Goal: Navigation & Orientation: Find specific page/section

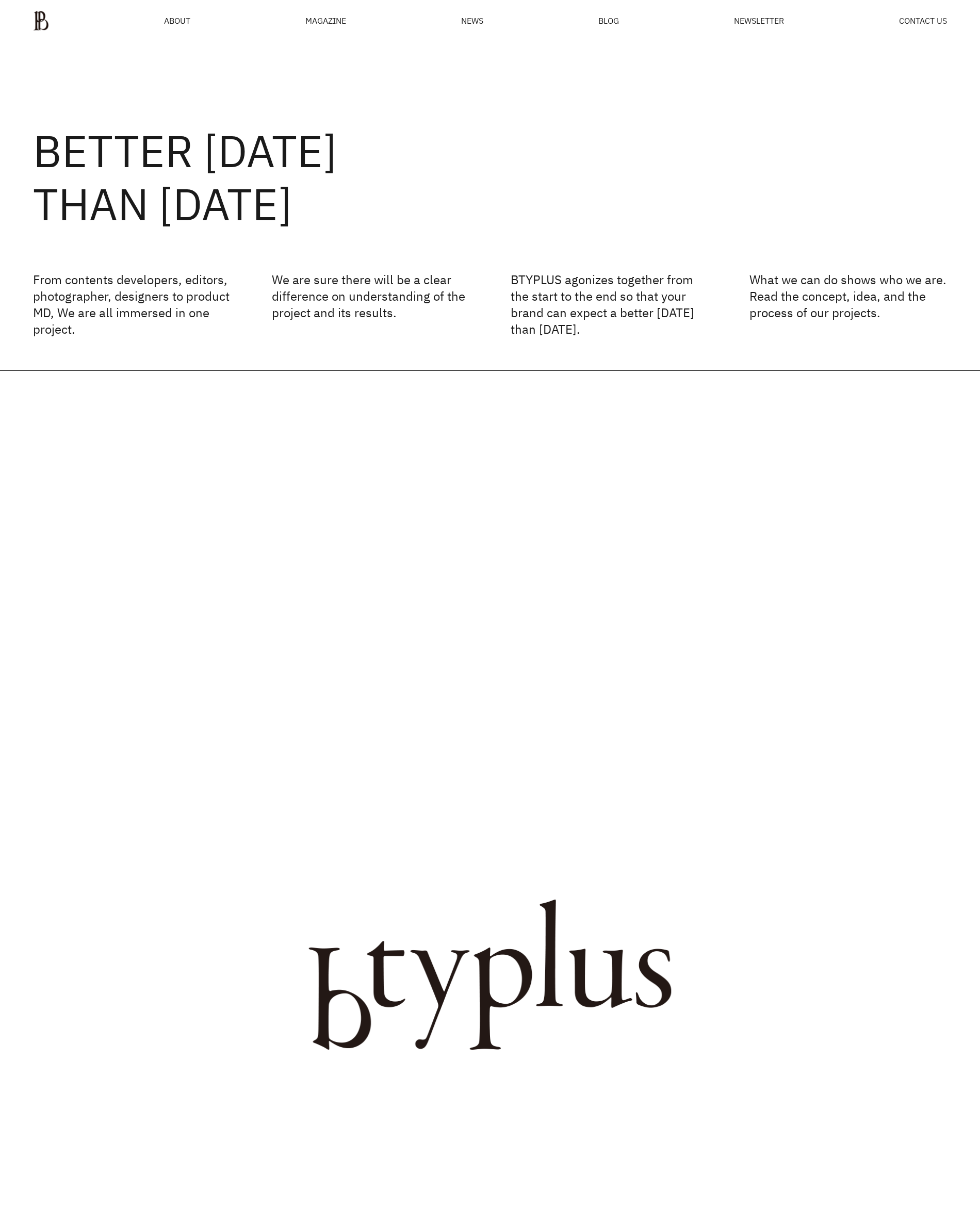
click at [312, 18] on div "MAGAZINE" at bounding box center [325, 20] width 41 height 8
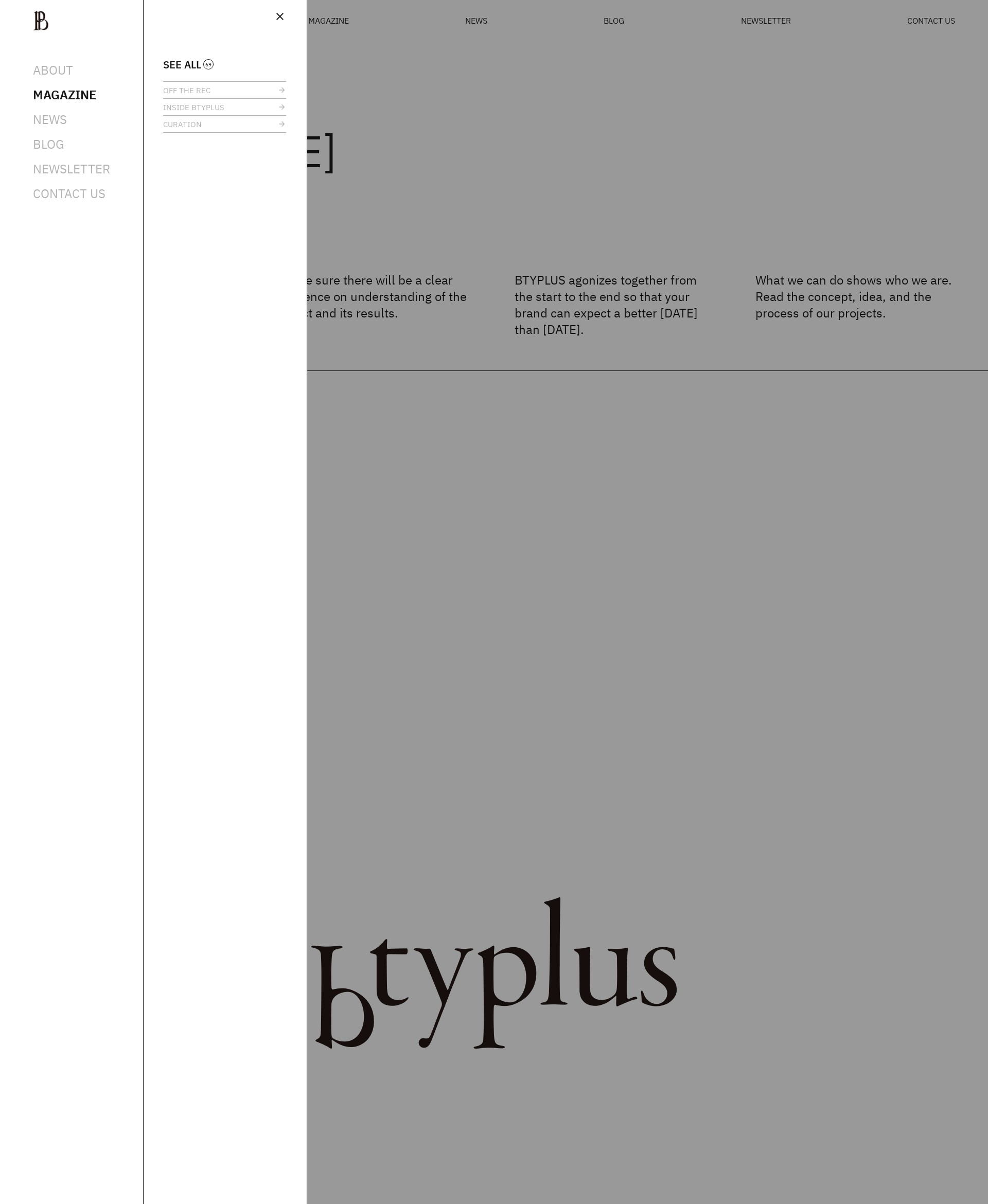
click at [282, 16] on span "close" at bounding box center [280, 16] width 12 height 12
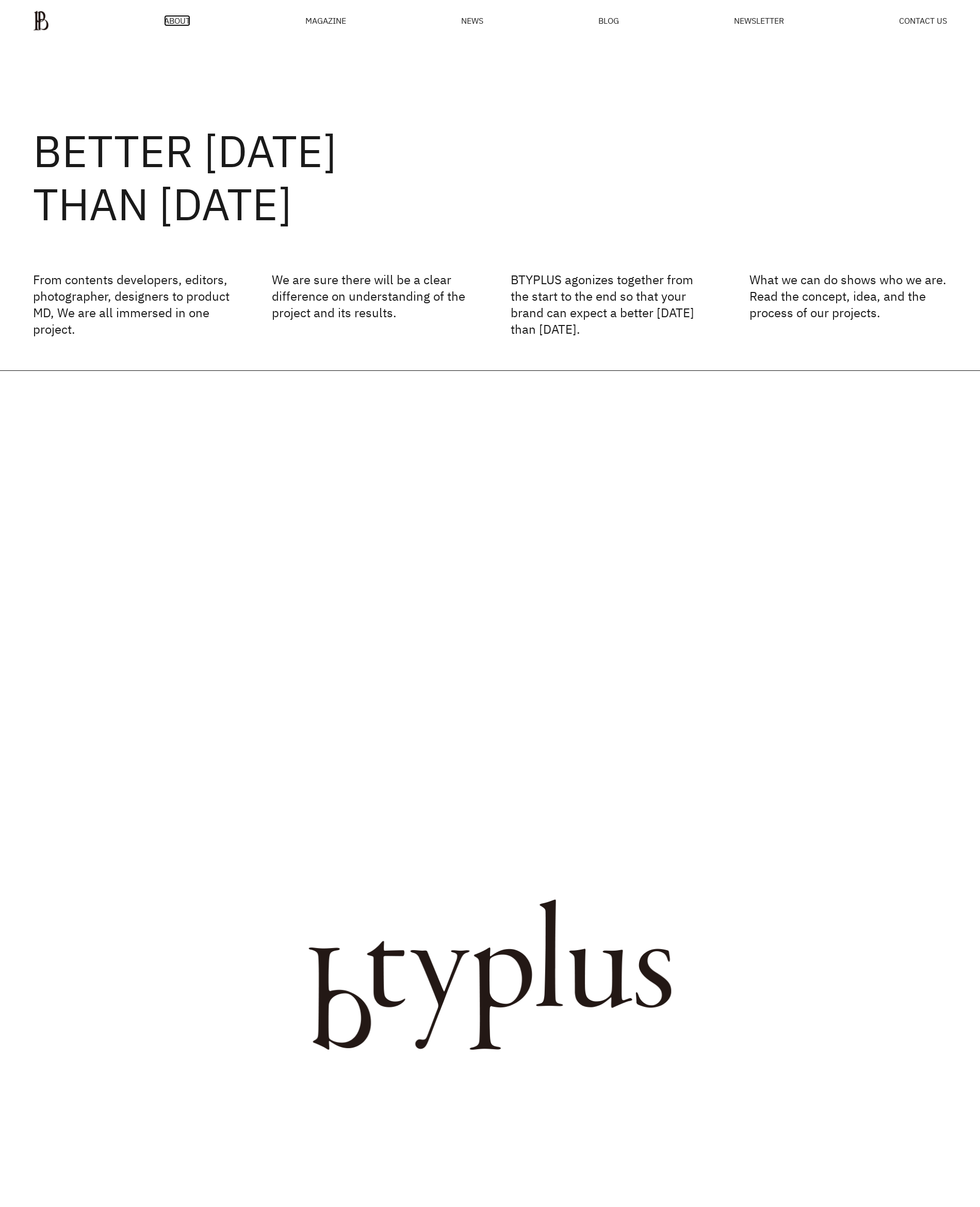
click at [184, 19] on span "ABOUT" at bounding box center [177, 20] width 26 height 8
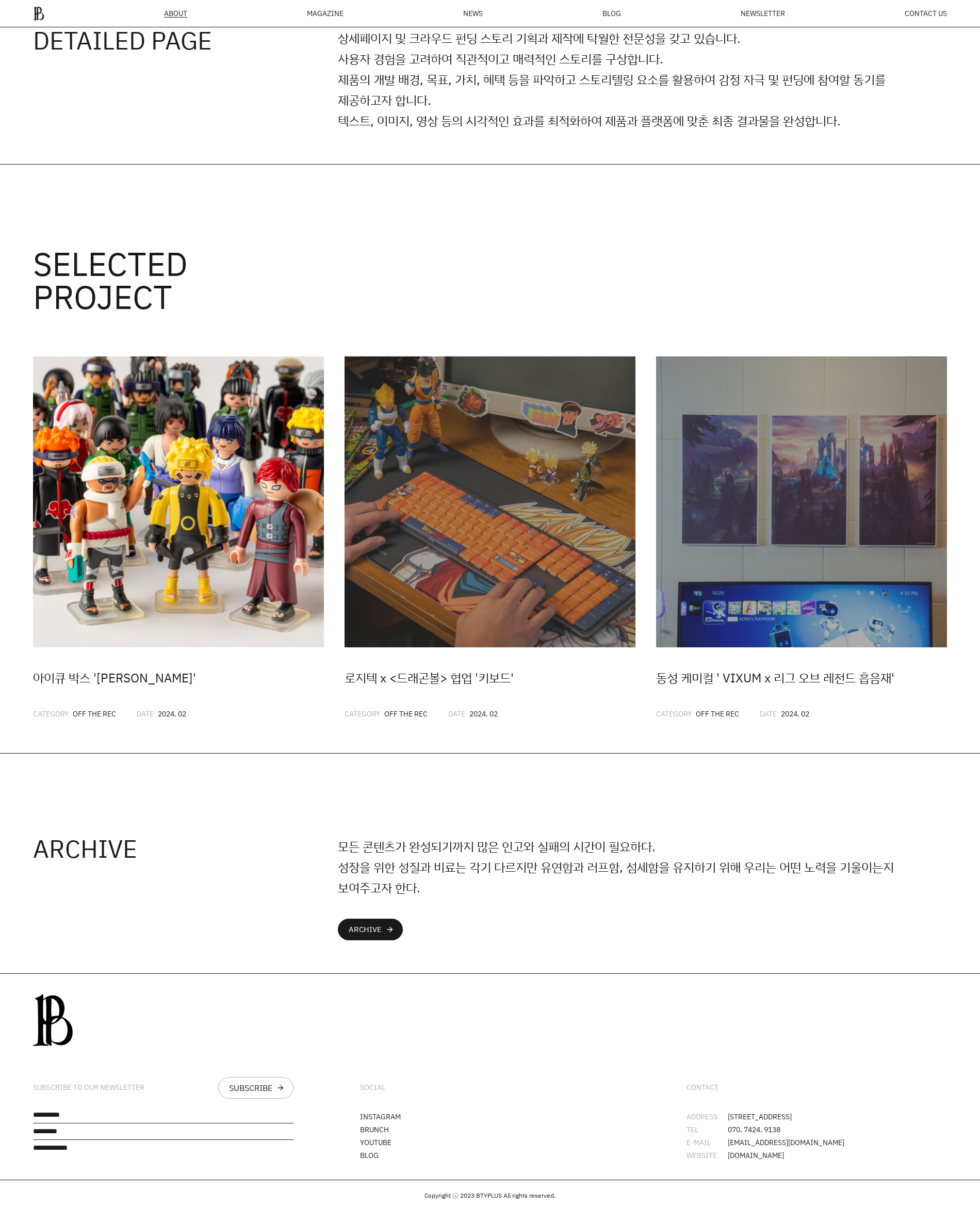
scroll to position [1966, 0]
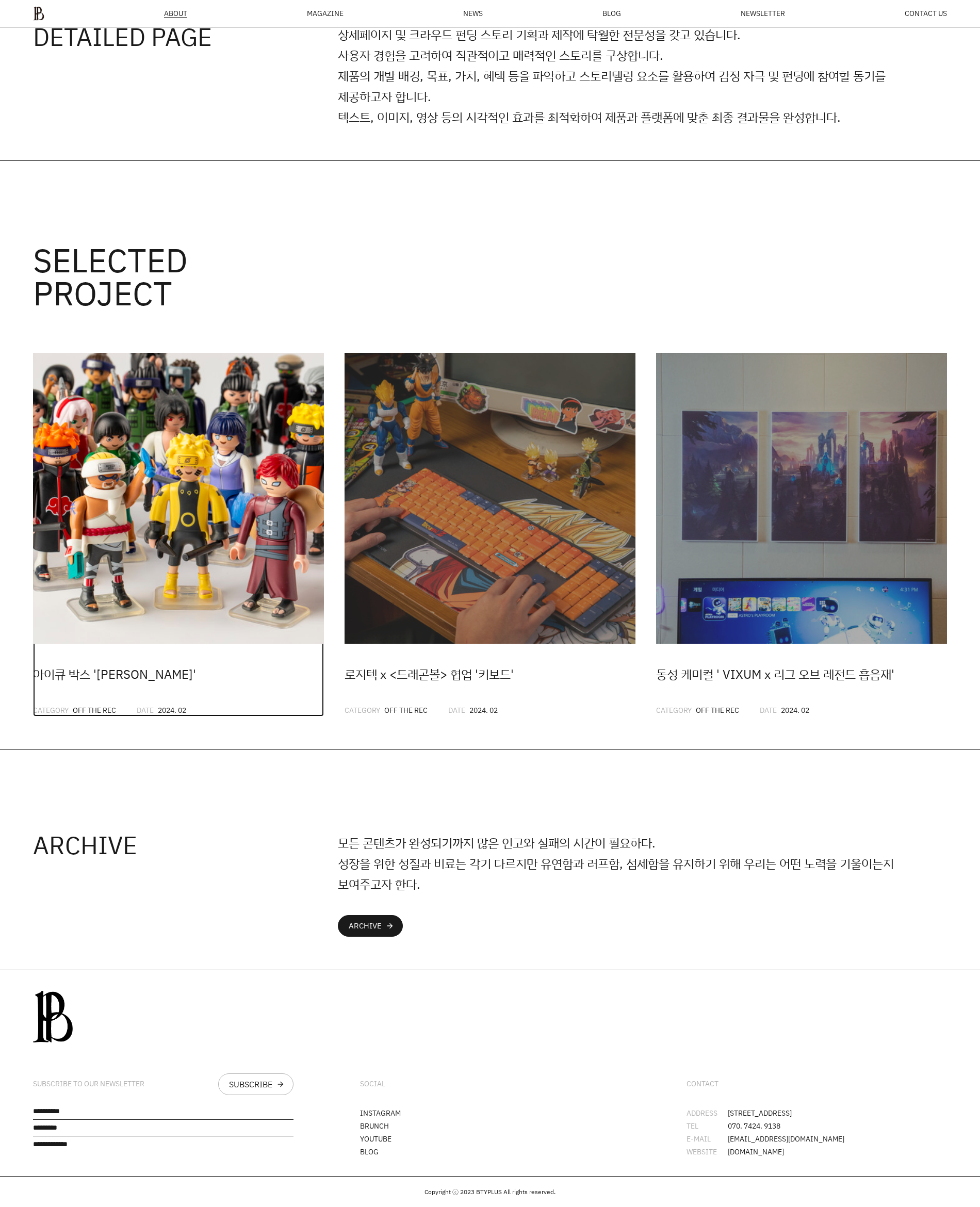
click at [319, 616] on img at bounding box center [178, 498] width 291 height 291
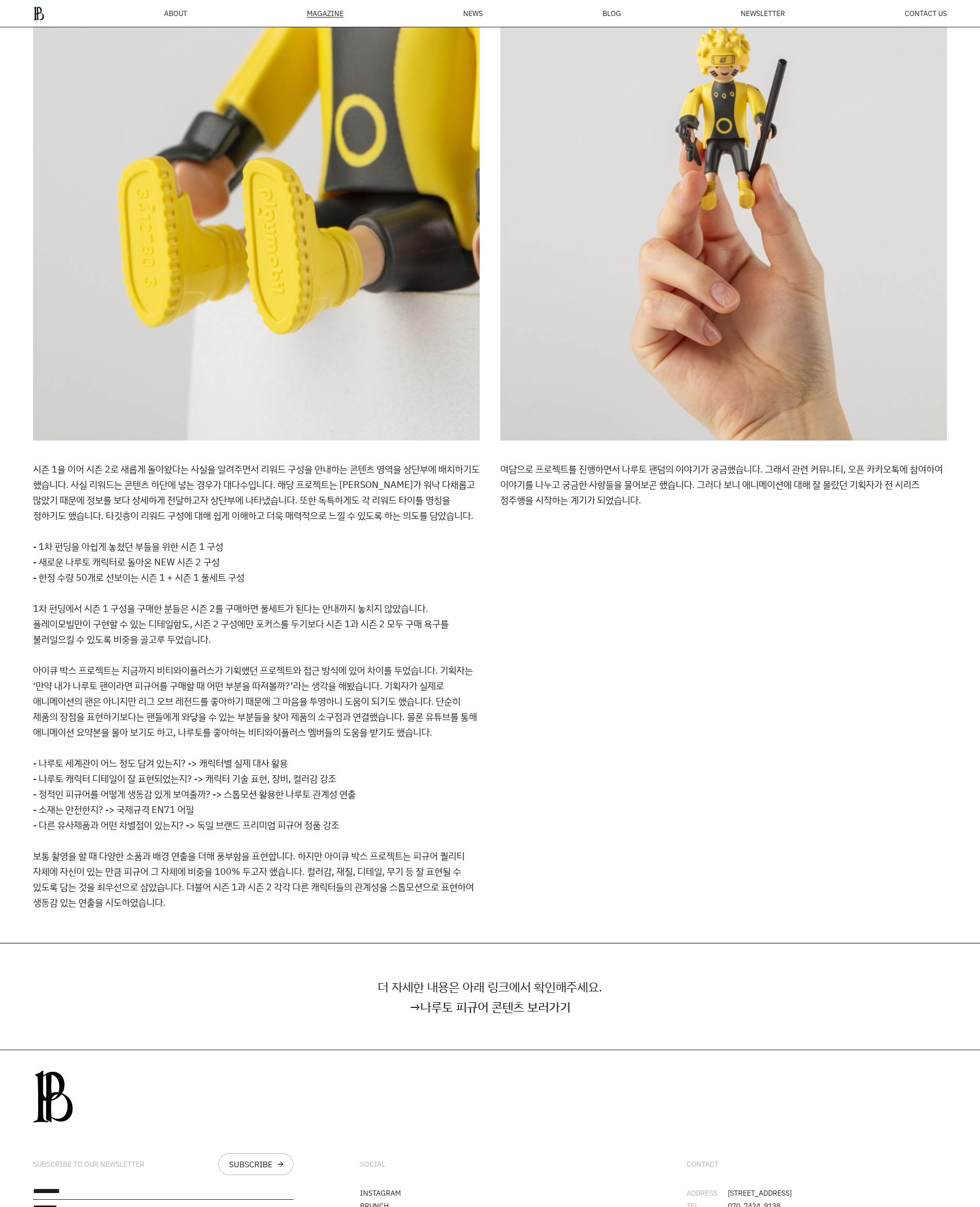
scroll to position [4316, 0]
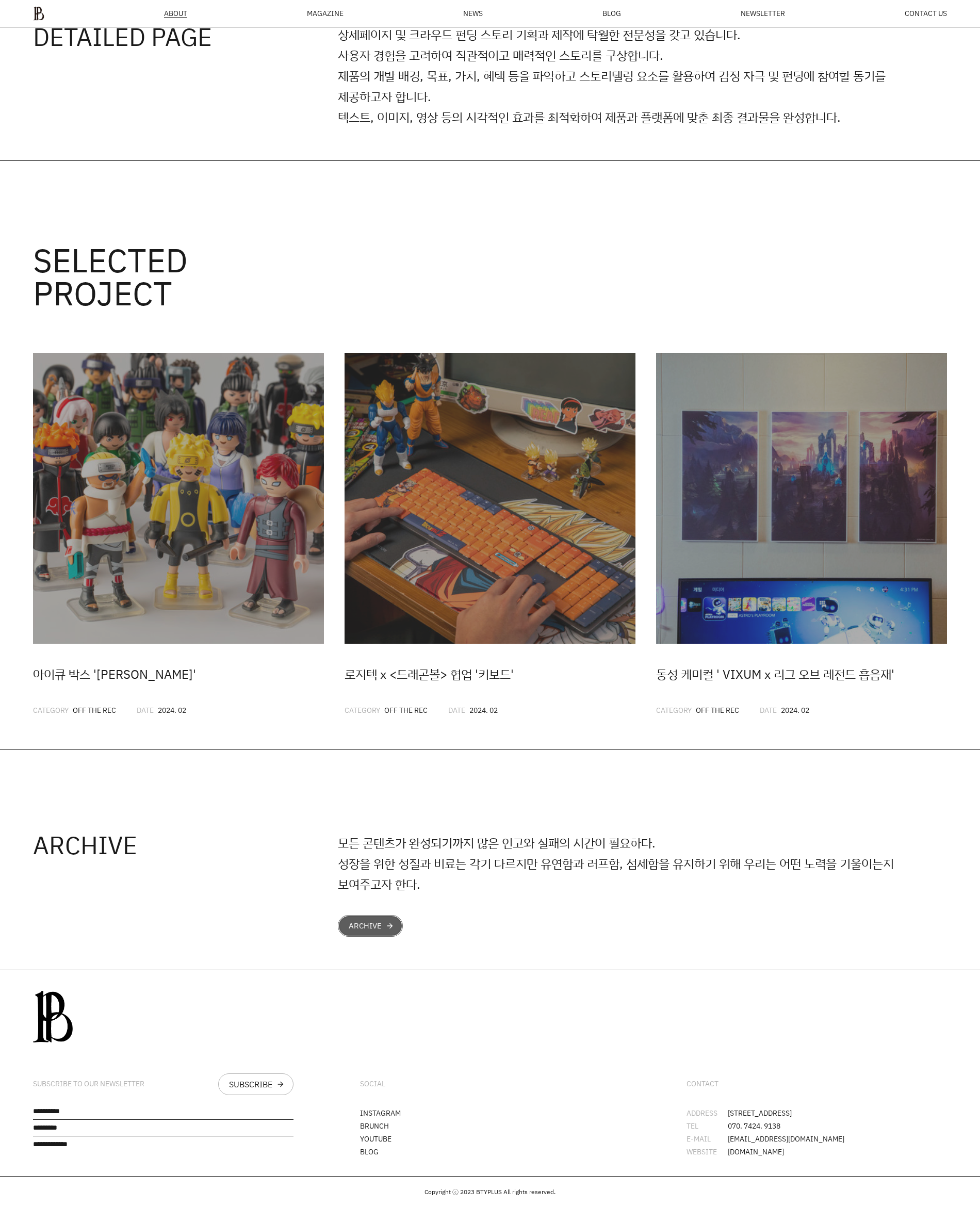
click at [378, 922] on div "ARCHIVE" at bounding box center [365, 925] width 33 height 8
